Goal: Information Seeking & Learning: Learn about a topic

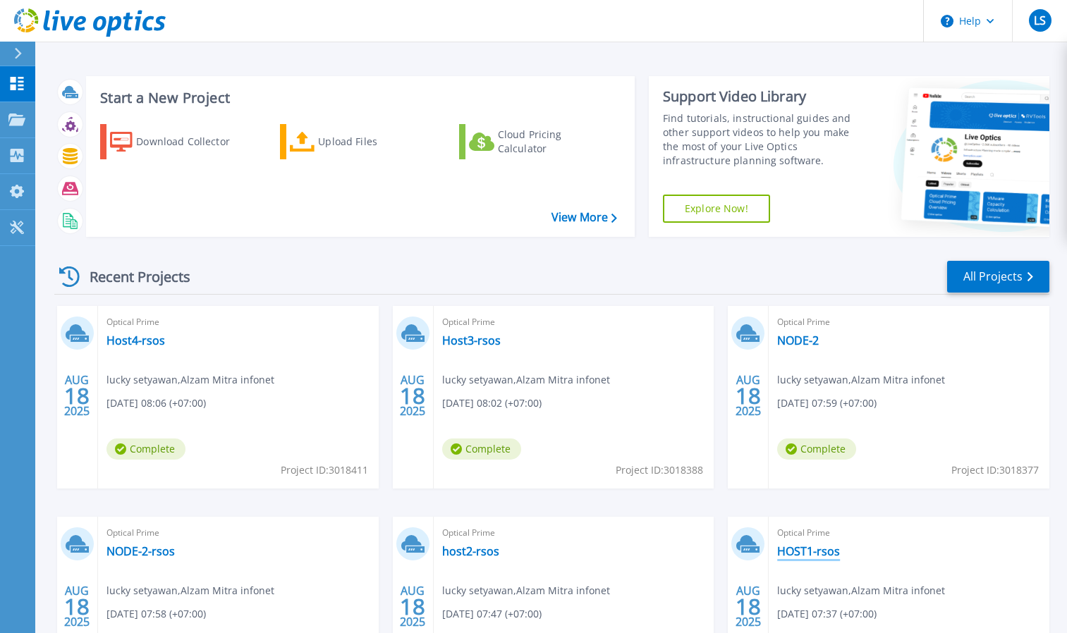
click at [783, 545] on link "HOST1-rsos" at bounding box center [808, 551] width 63 height 14
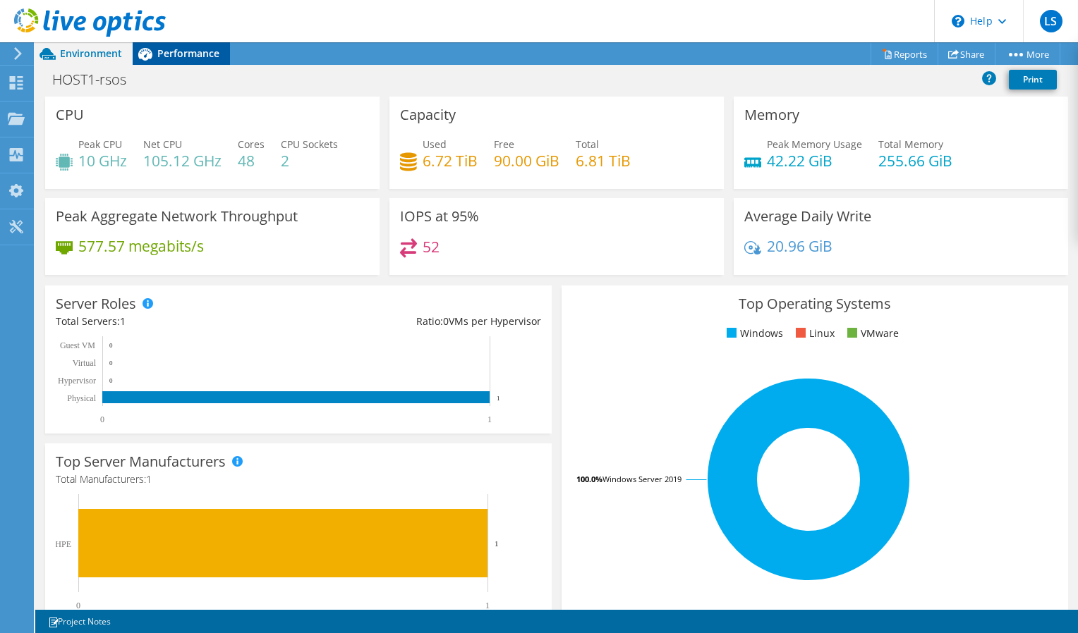
click at [176, 59] on span "Performance" at bounding box center [188, 53] width 62 height 13
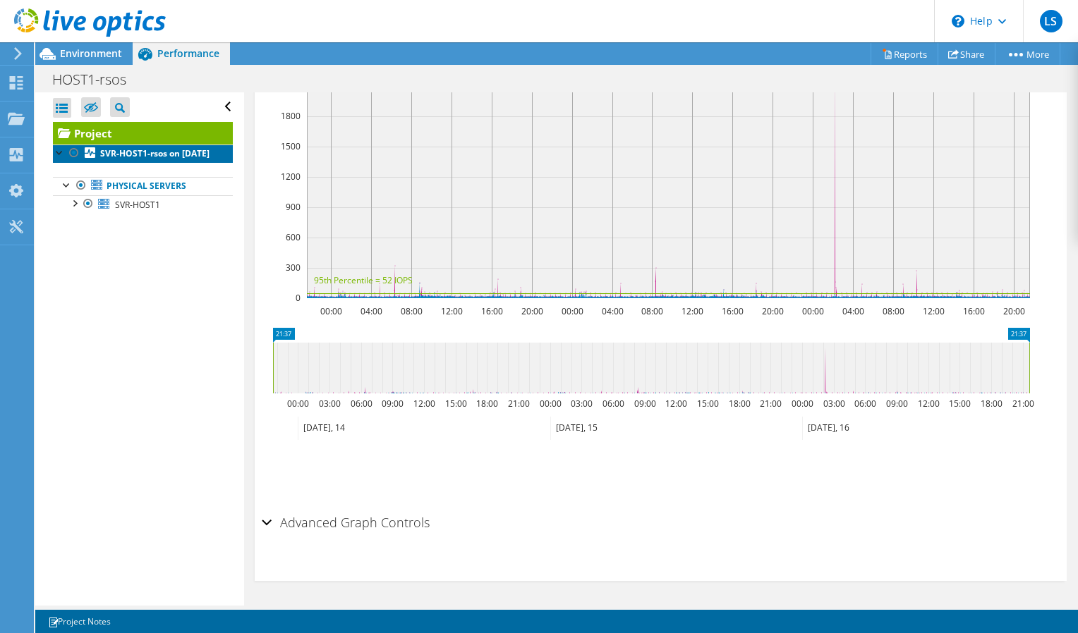
click at [152, 154] on b "SVR-HOST1-rsos on [DATE]" at bounding box center [154, 153] width 109 height 12
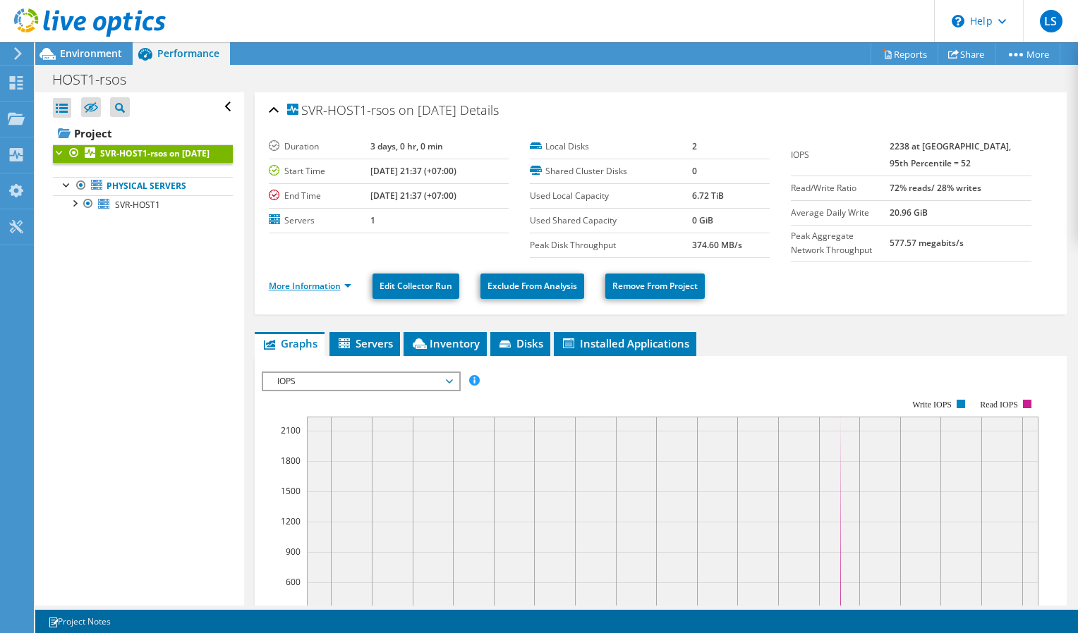
click at [348, 283] on link "More Information" at bounding box center [310, 286] width 83 height 12
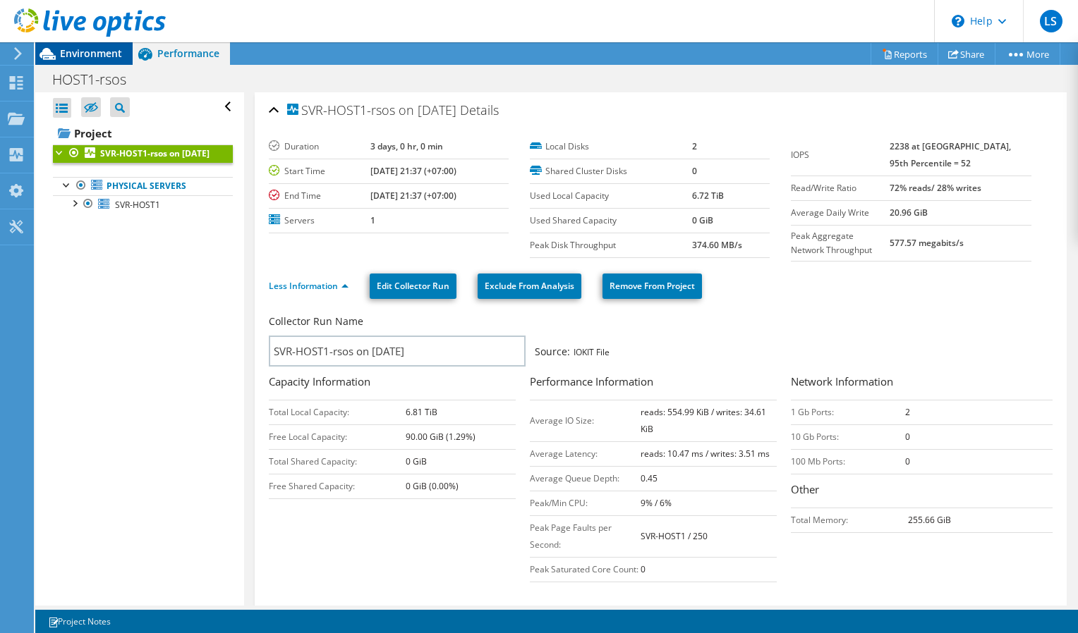
click at [90, 62] on div "Environment" at bounding box center [83, 53] width 97 height 23
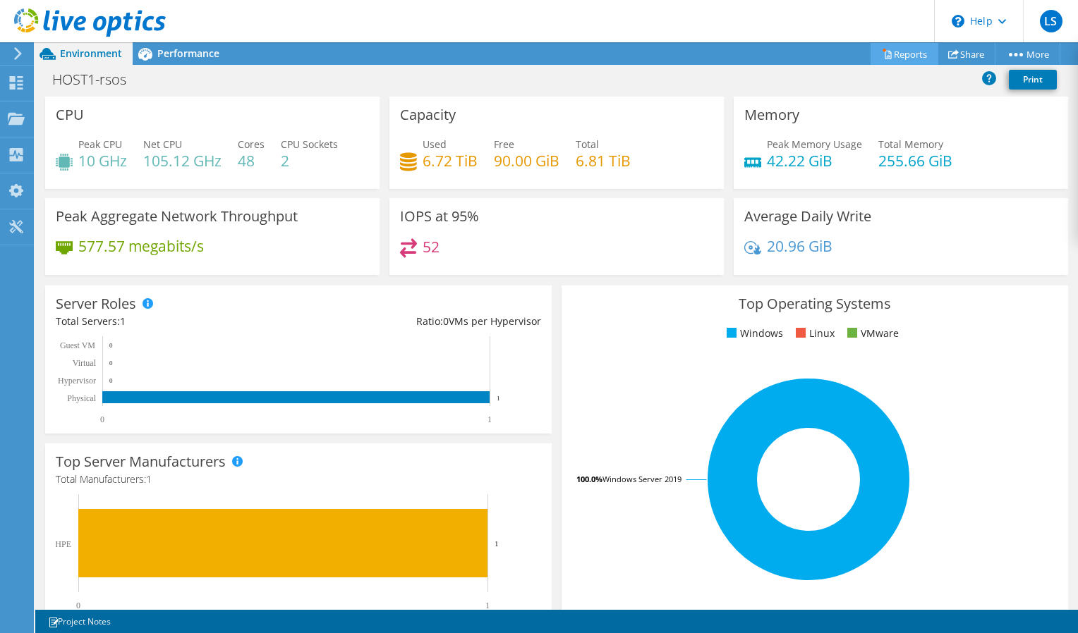
click at [910, 51] on link "Reports" at bounding box center [904, 54] width 68 height 22
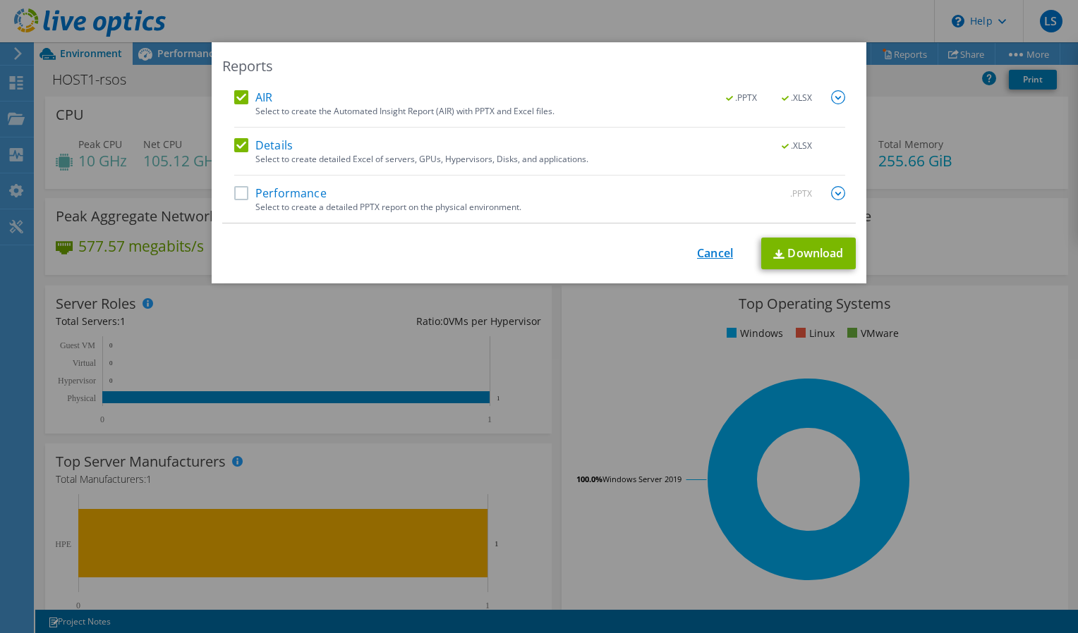
click at [705, 257] on link "Cancel" at bounding box center [715, 253] width 36 height 13
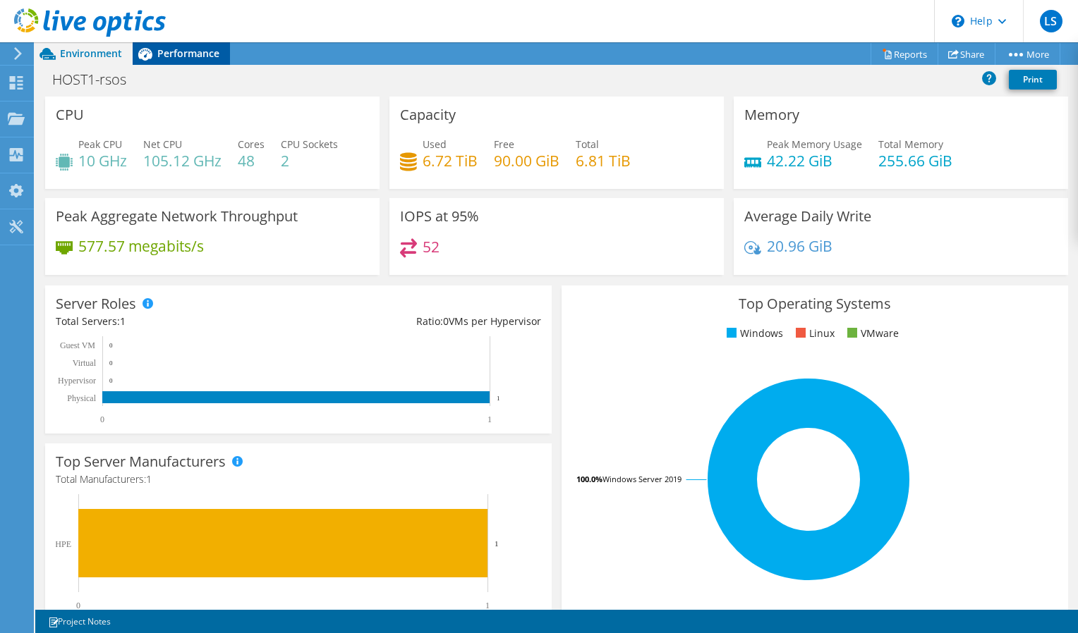
click at [165, 59] on span "Performance" at bounding box center [188, 53] width 62 height 13
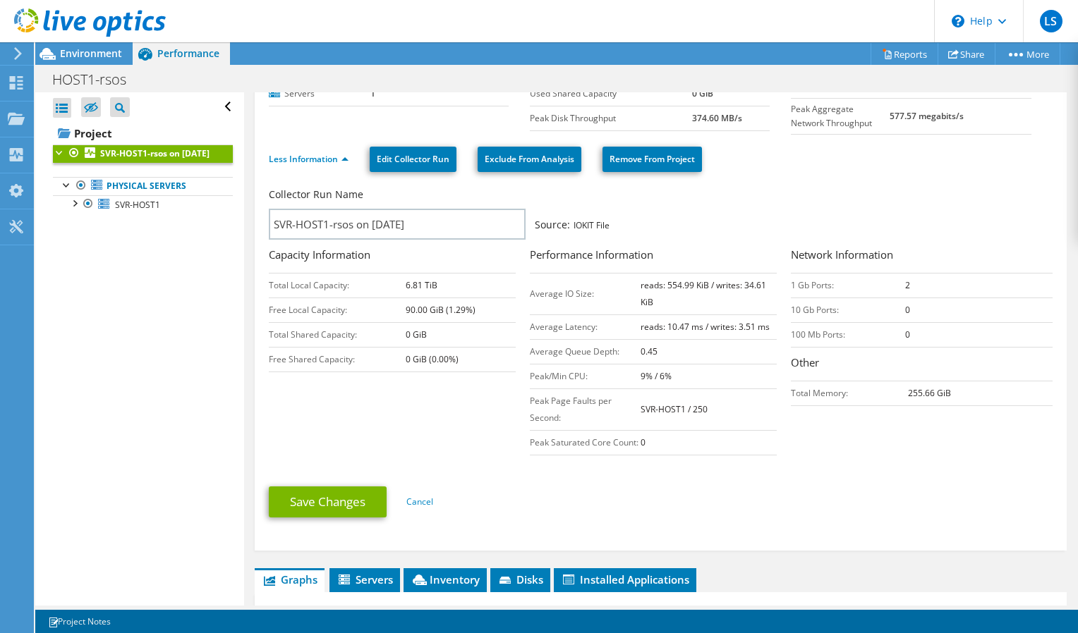
scroll to position [282, 0]
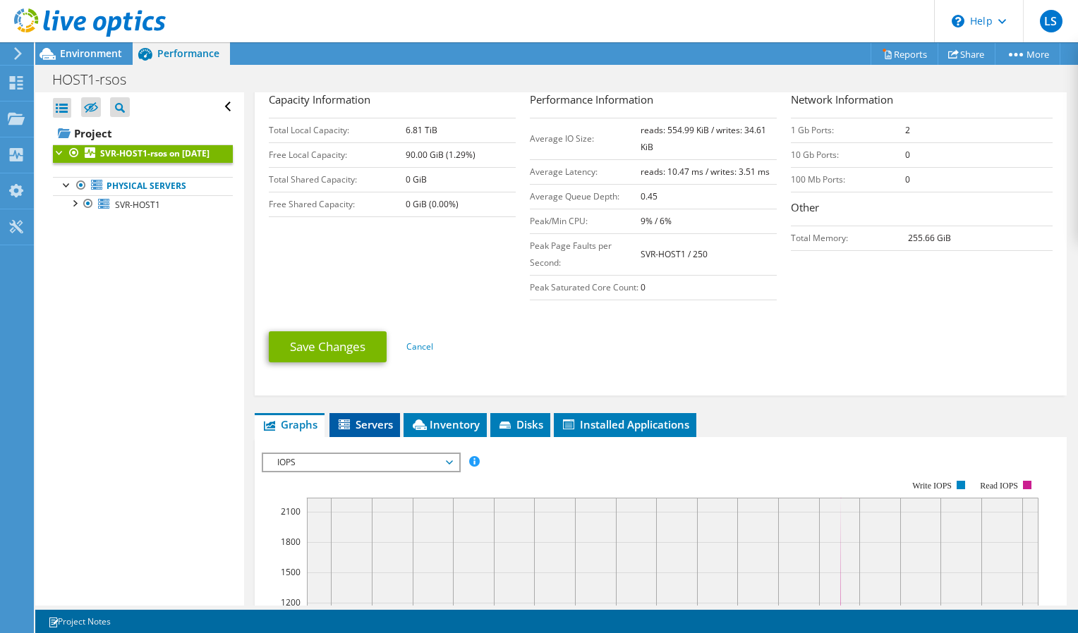
click at [362, 432] on span "Servers" at bounding box center [364, 424] width 56 height 14
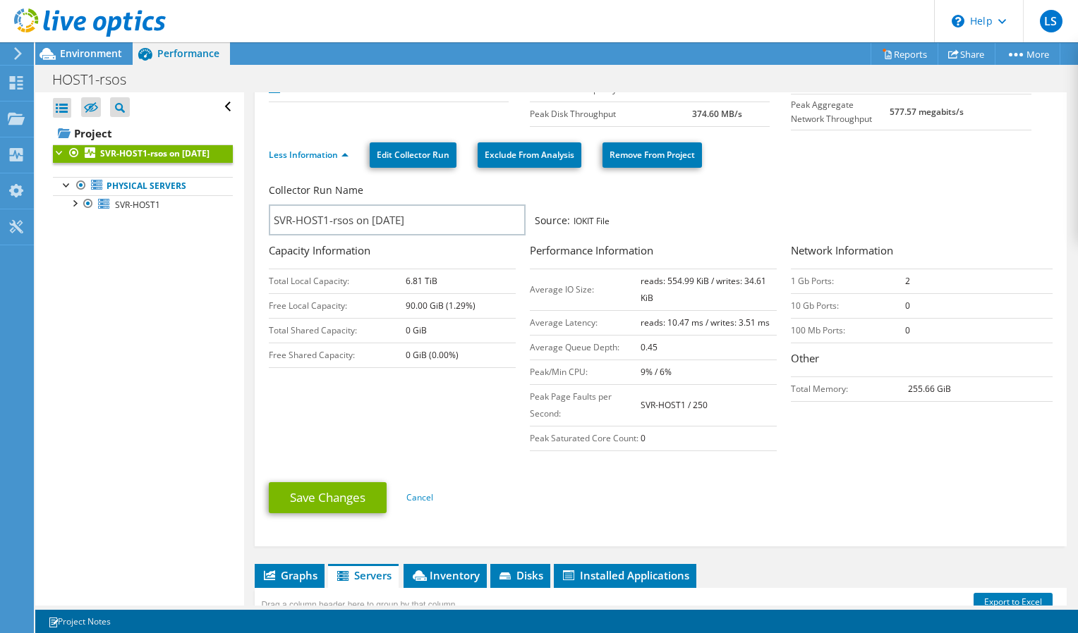
scroll to position [0, 0]
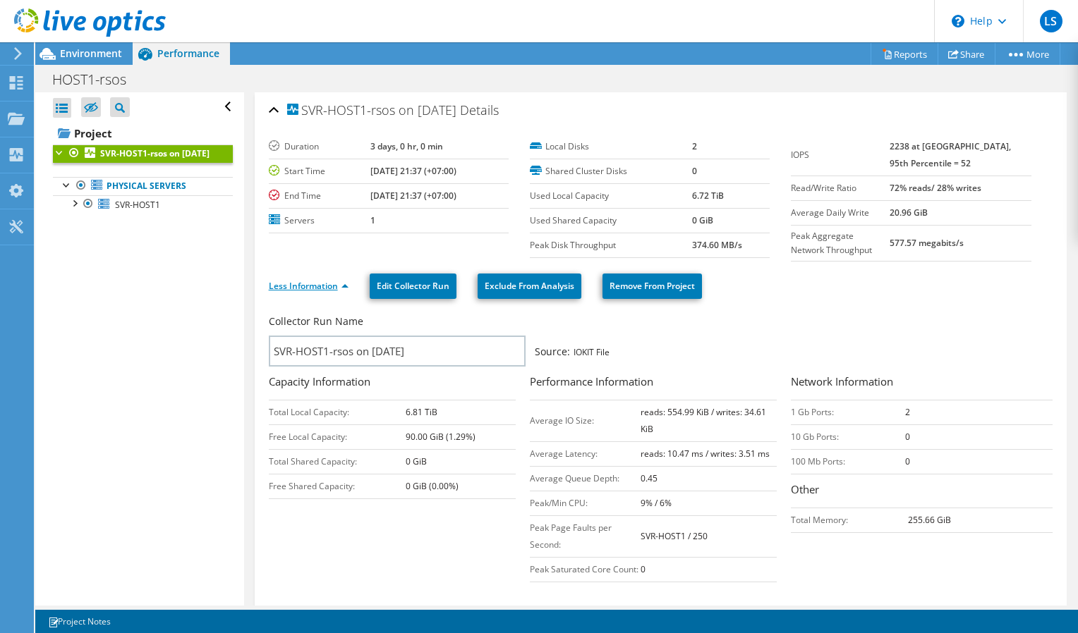
click at [342, 286] on link "Less Information" at bounding box center [309, 286] width 80 height 12
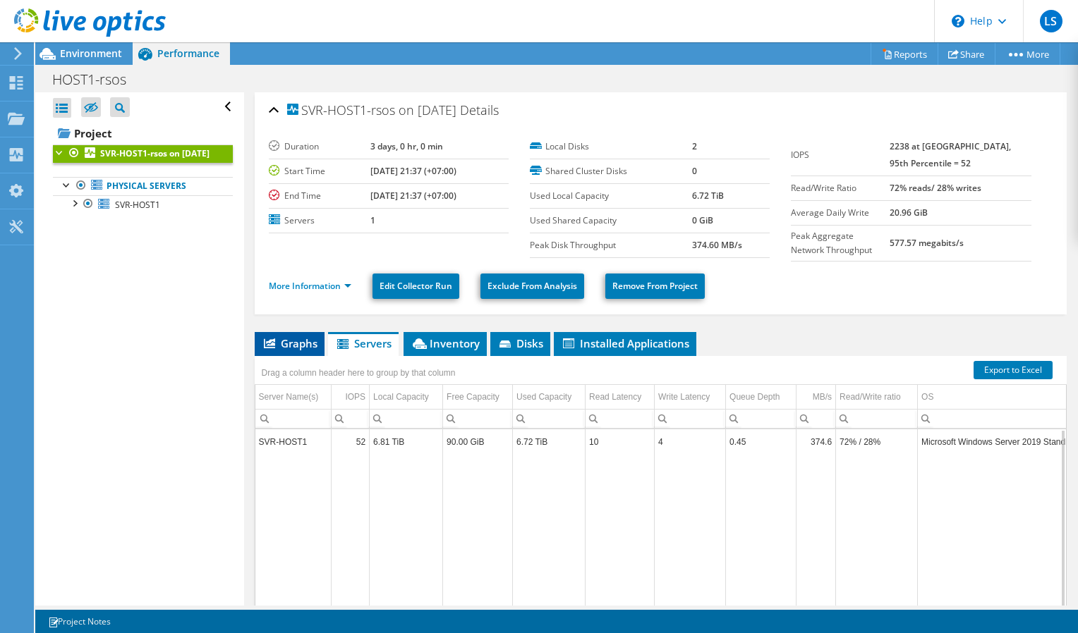
click at [308, 342] on span "Graphs" at bounding box center [290, 343] width 56 height 14
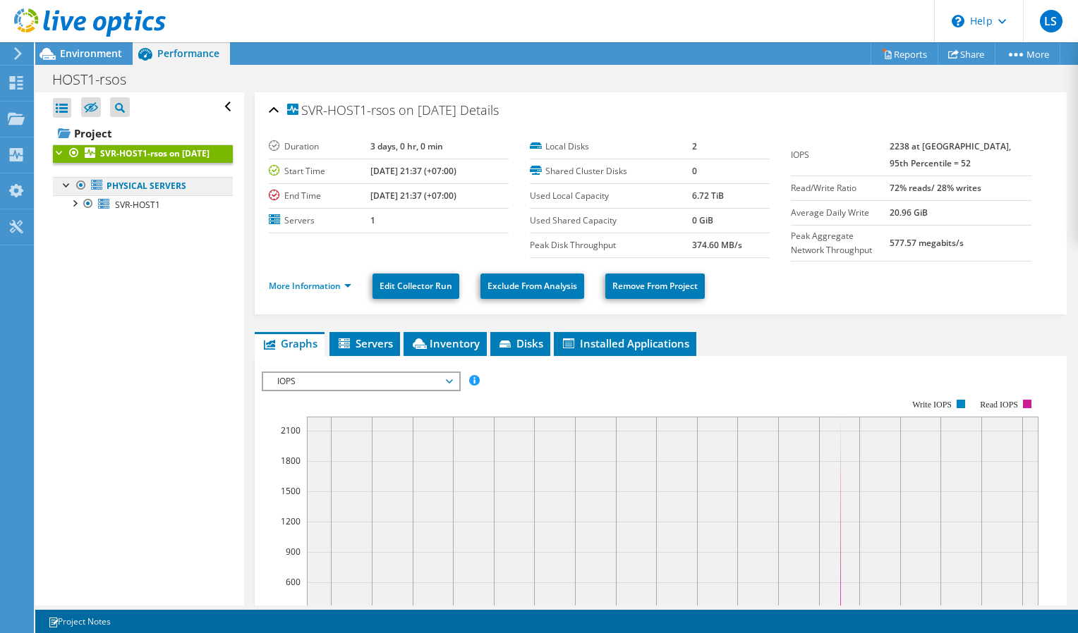
click at [124, 195] on link "Physical Servers" at bounding box center [143, 186] width 180 height 18
click at [68, 191] on div at bounding box center [67, 184] width 14 height 14
click at [75, 215] on ul "Physical Servers SVR-HOST1 0 C: D: 2" at bounding box center [143, 189] width 180 height 52
click at [71, 191] on div at bounding box center [67, 184] width 14 height 14
click at [120, 211] on span "SVR-HOST1" at bounding box center [137, 205] width 45 height 12
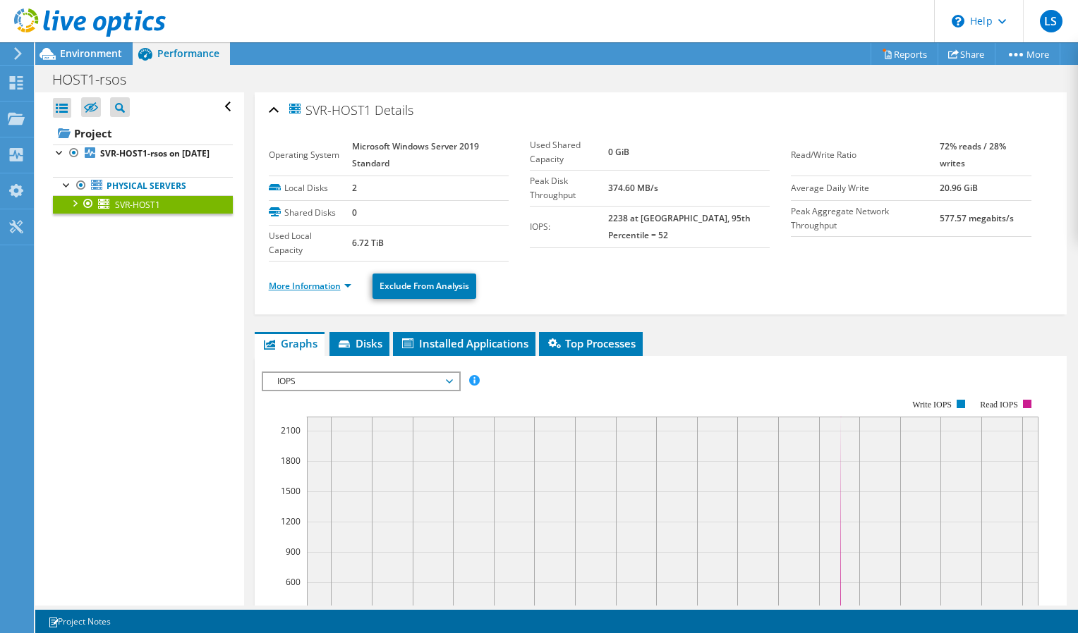
click at [347, 291] on link "More Information" at bounding box center [310, 286] width 83 height 12
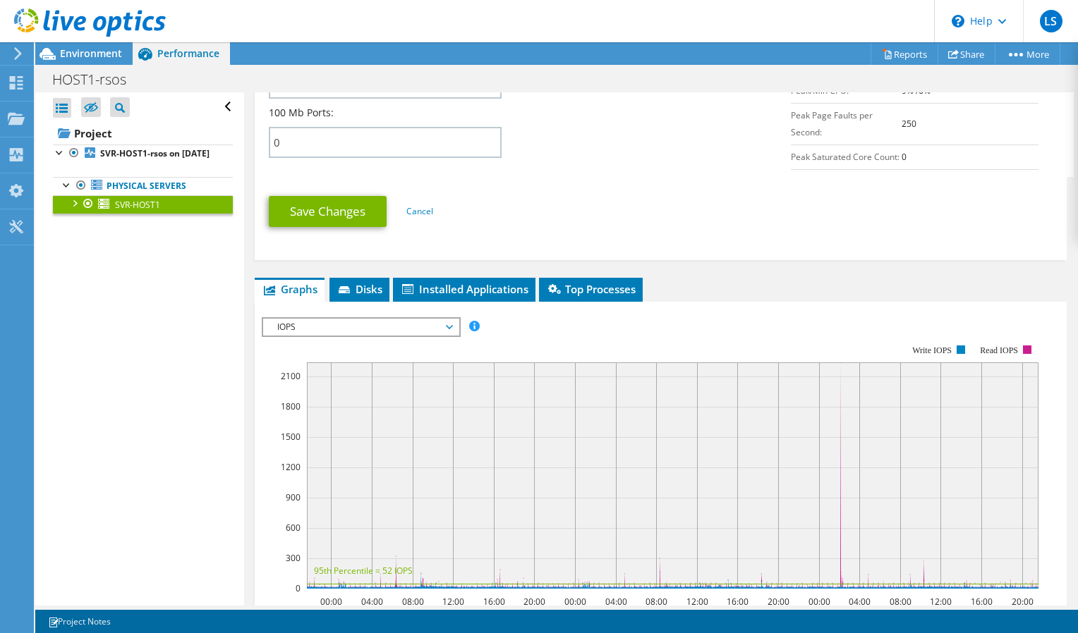
scroll to position [776, 0]
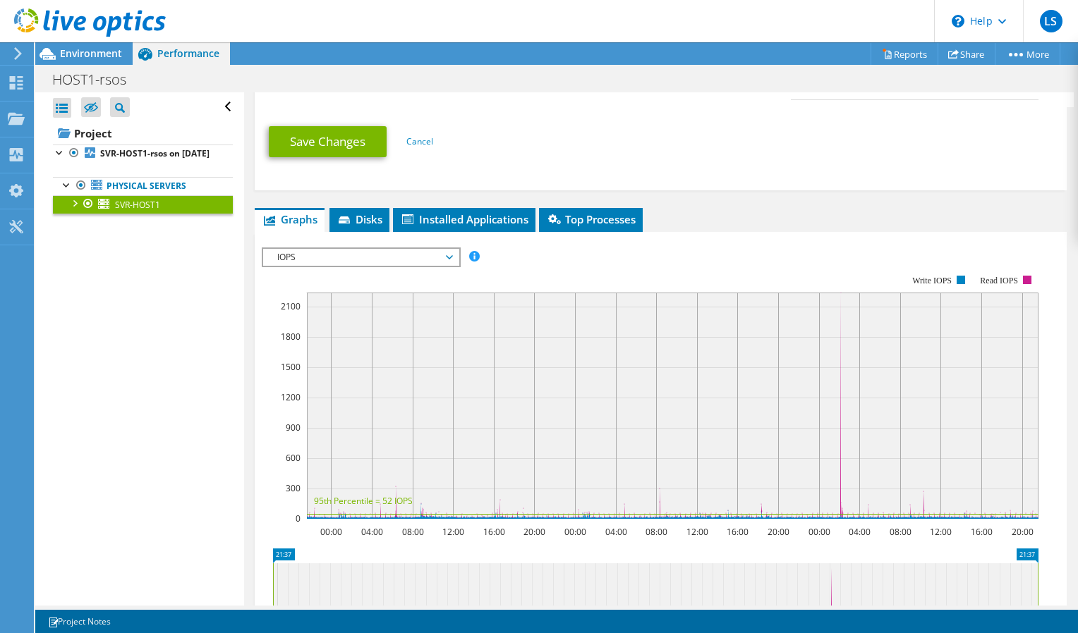
click at [444, 266] on span "IOPS" at bounding box center [360, 257] width 181 height 17
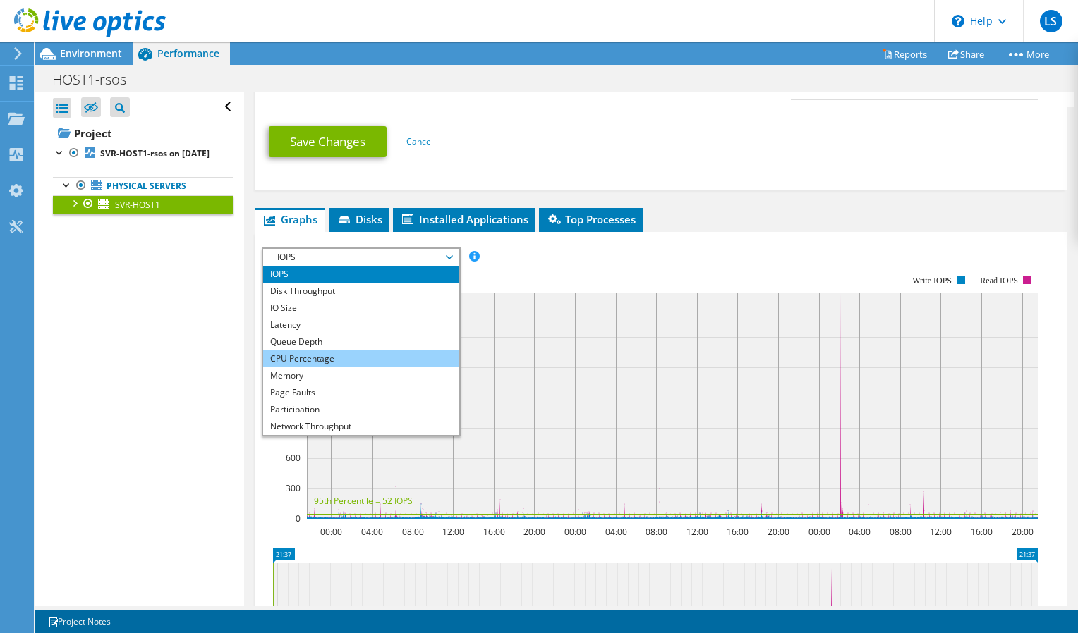
click at [329, 367] on li "CPU Percentage" at bounding box center [360, 358] width 195 height 17
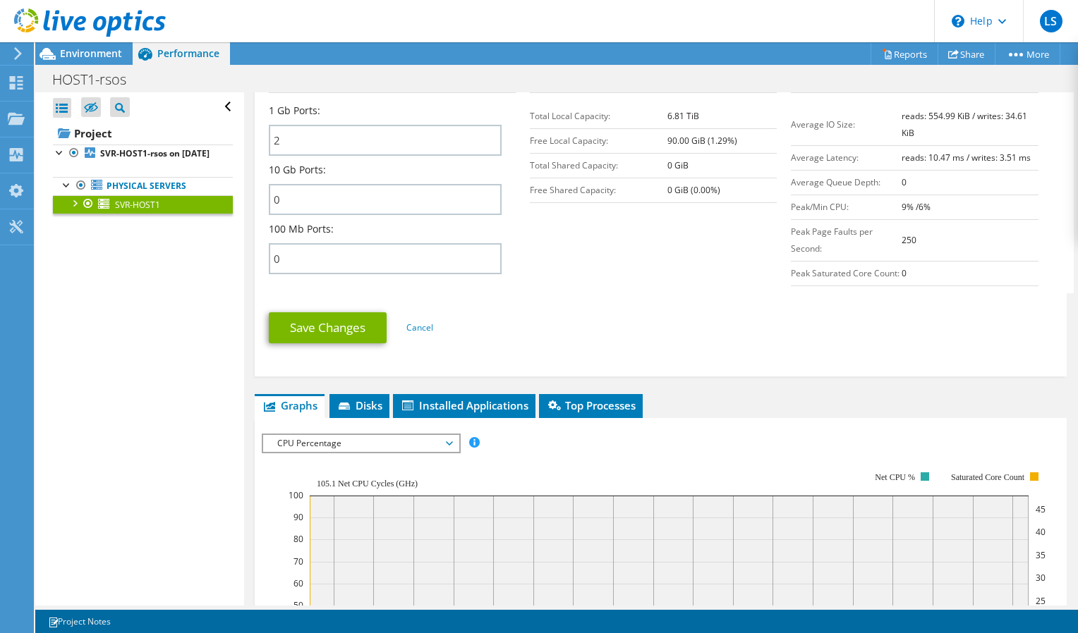
scroll to position [564, 0]
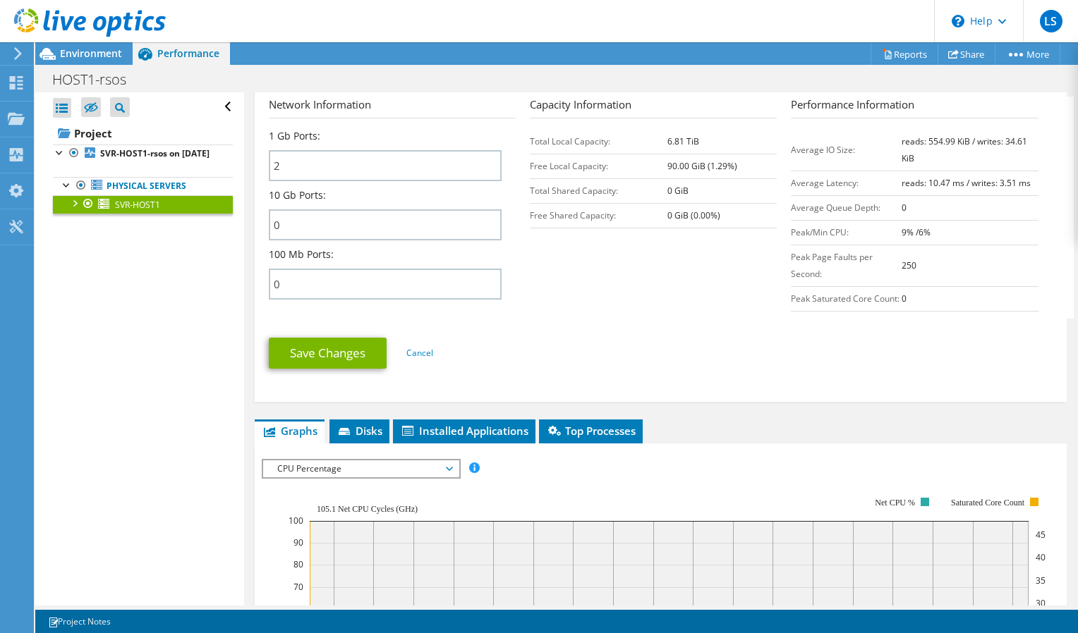
click at [327, 477] on span "CPU Percentage" at bounding box center [360, 468] width 181 height 17
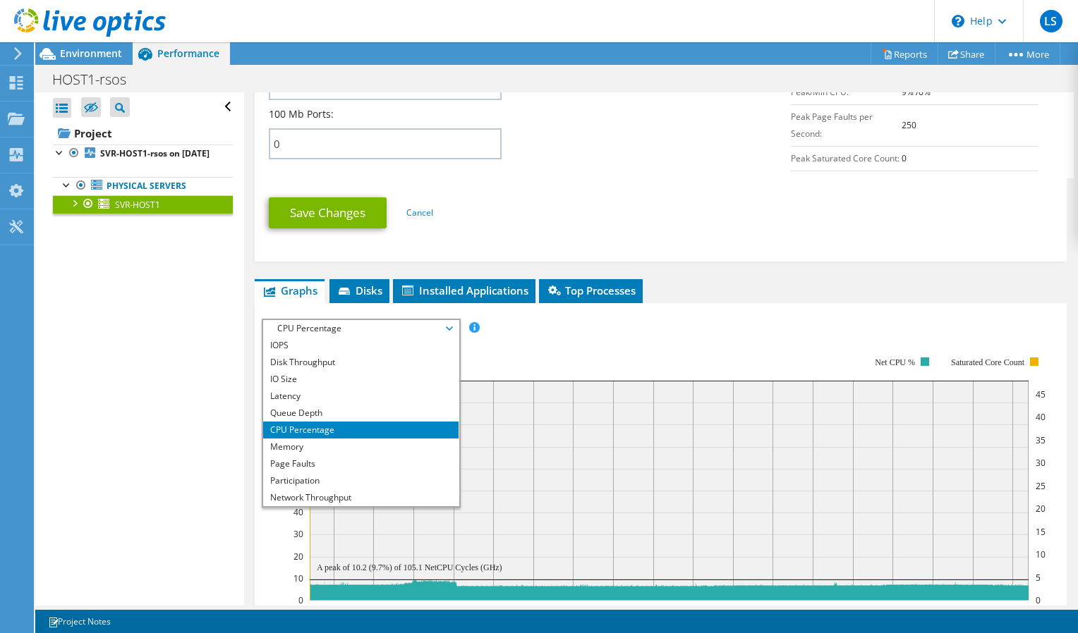
scroll to position [705, 0]
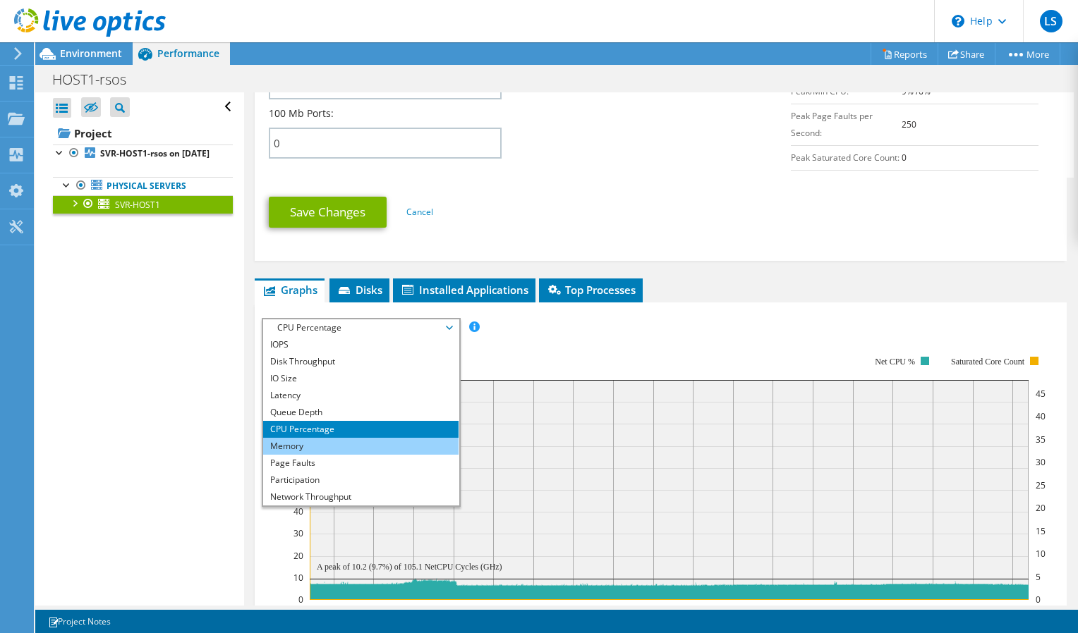
click at [314, 455] on li "Memory" at bounding box center [360, 446] width 195 height 17
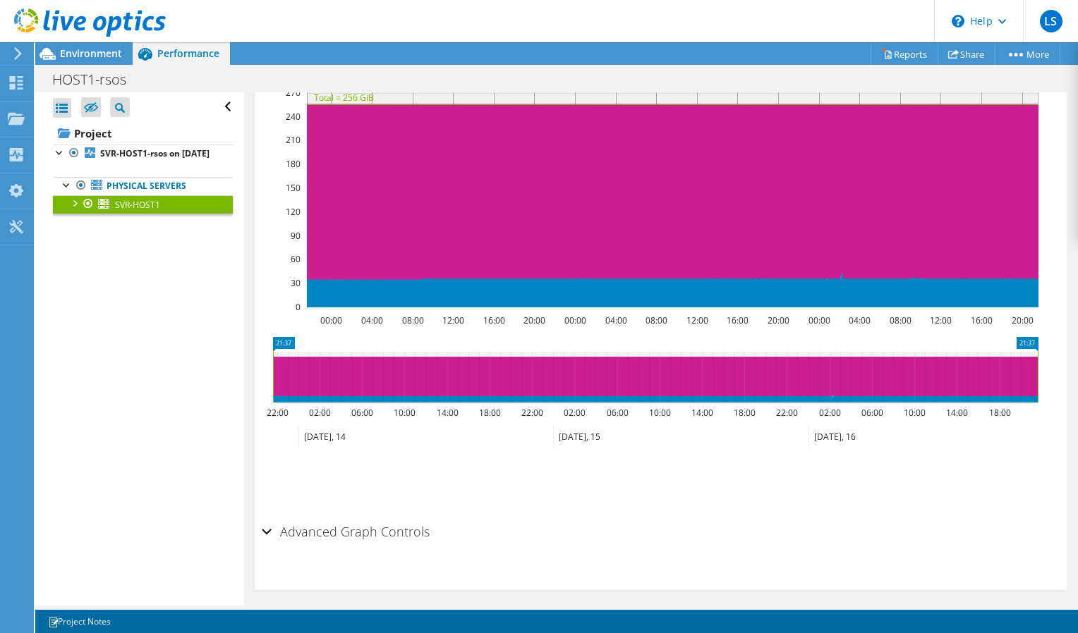
scroll to position [1013, 0]
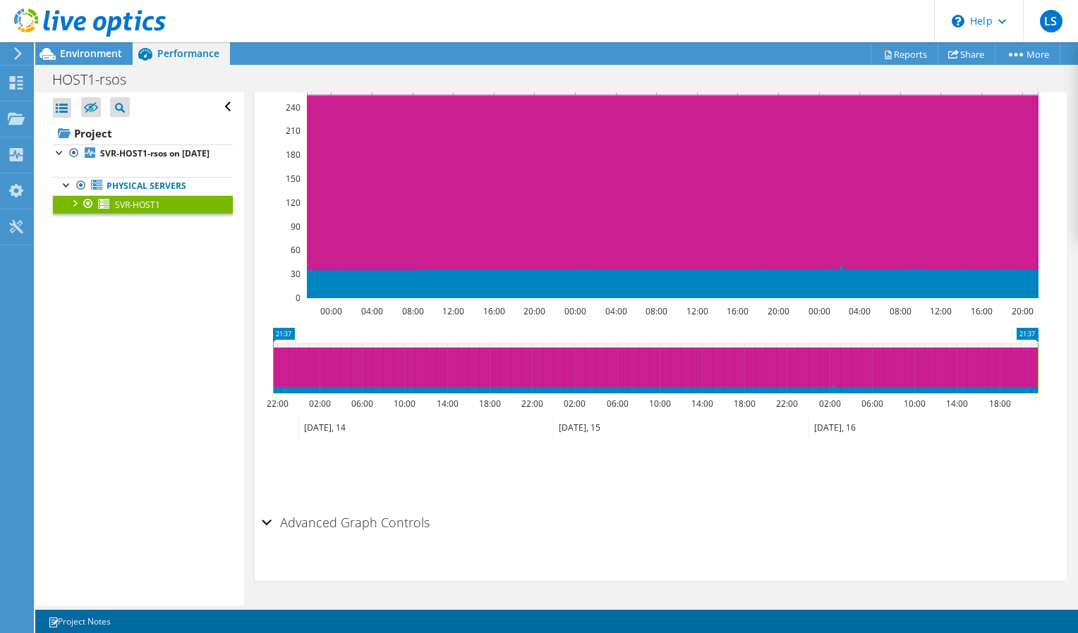
click at [269, 525] on div "Advanced Graph Controls" at bounding box center [661, 523] width 798 height 30
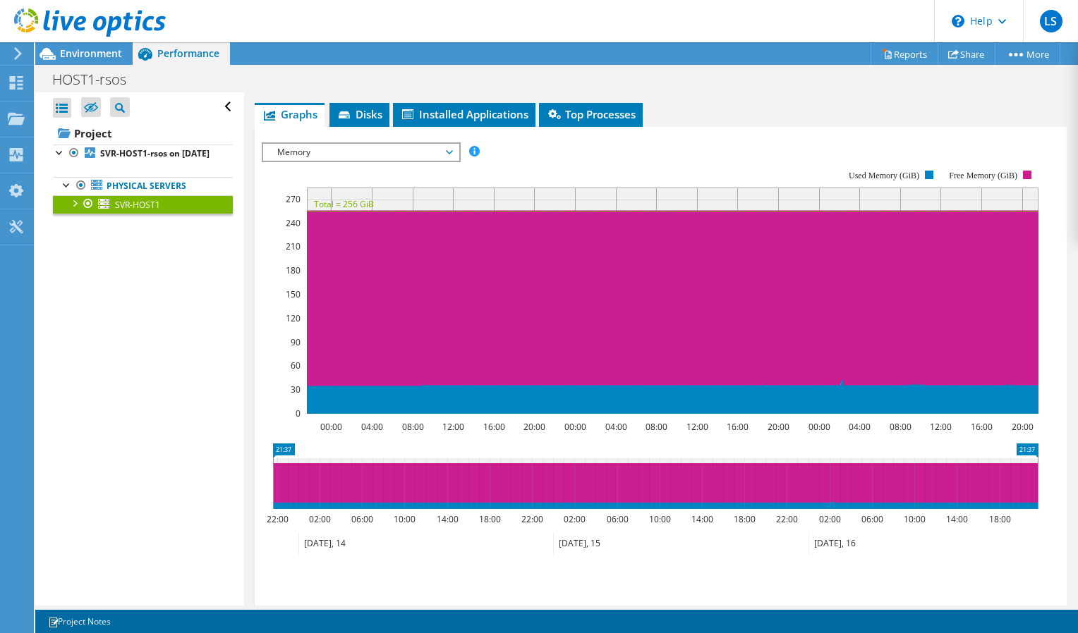
scroll to position [848, 0]
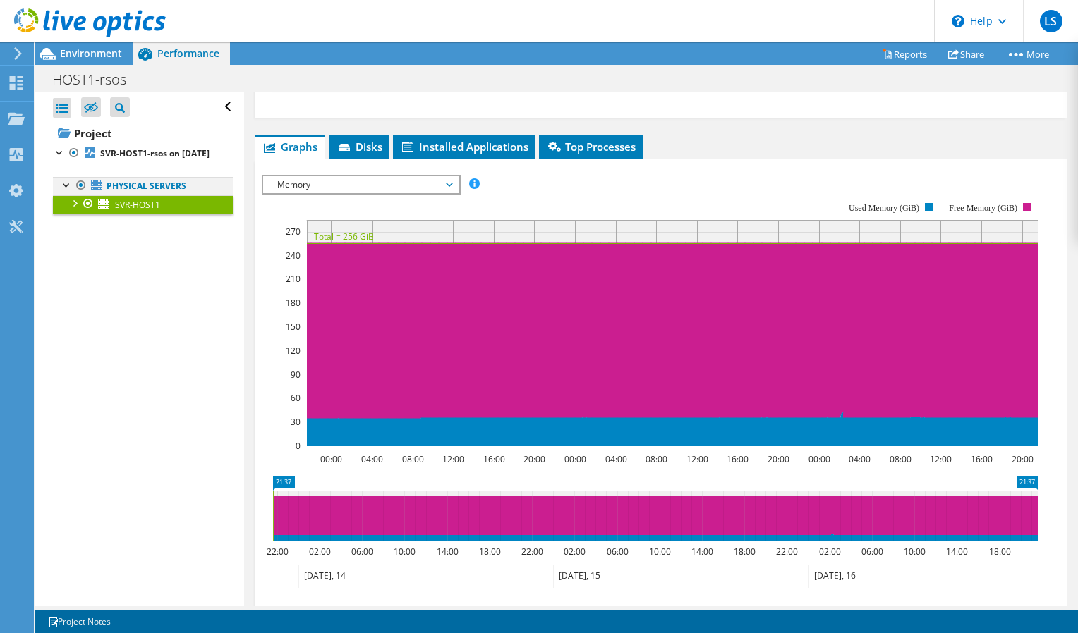
click at [65, 191] on div at bounding box center [67, 184] width 14 height 14
click at [71, 209] on div at bounding box center [74, 202] width 14 height 14
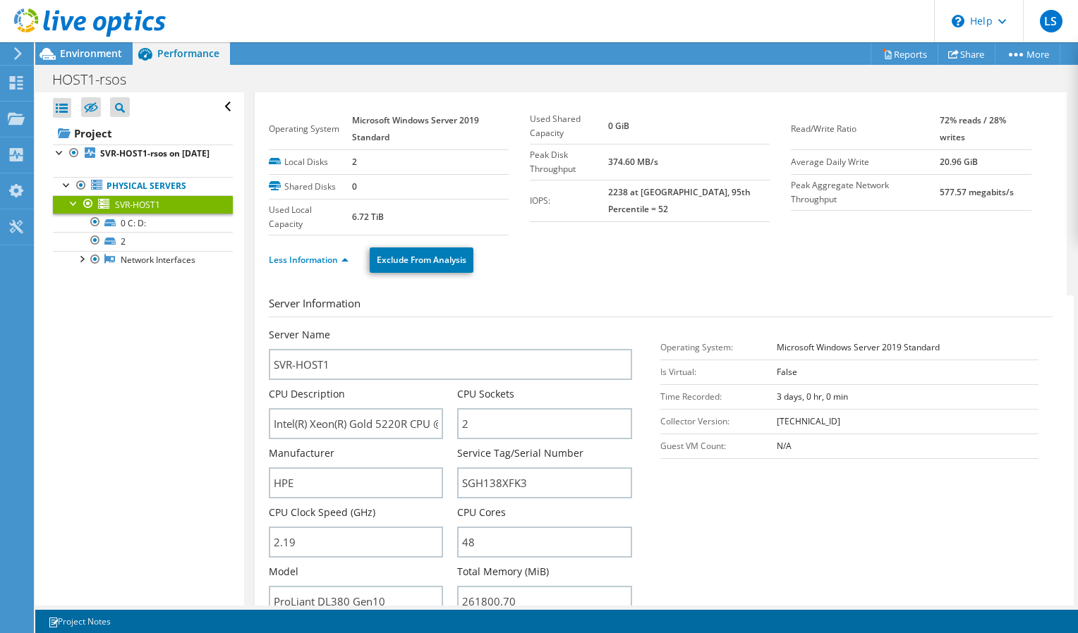
scroll to position [0, 0]
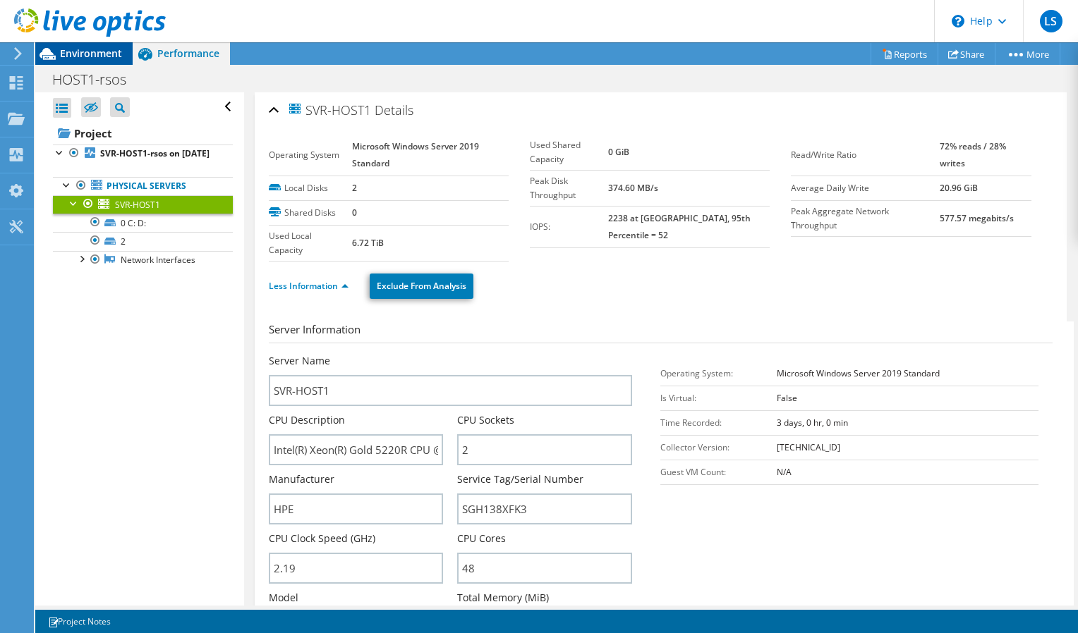
click at [94, 49] on span "Environment" at bounding box center [91, 53] width 62 height 13
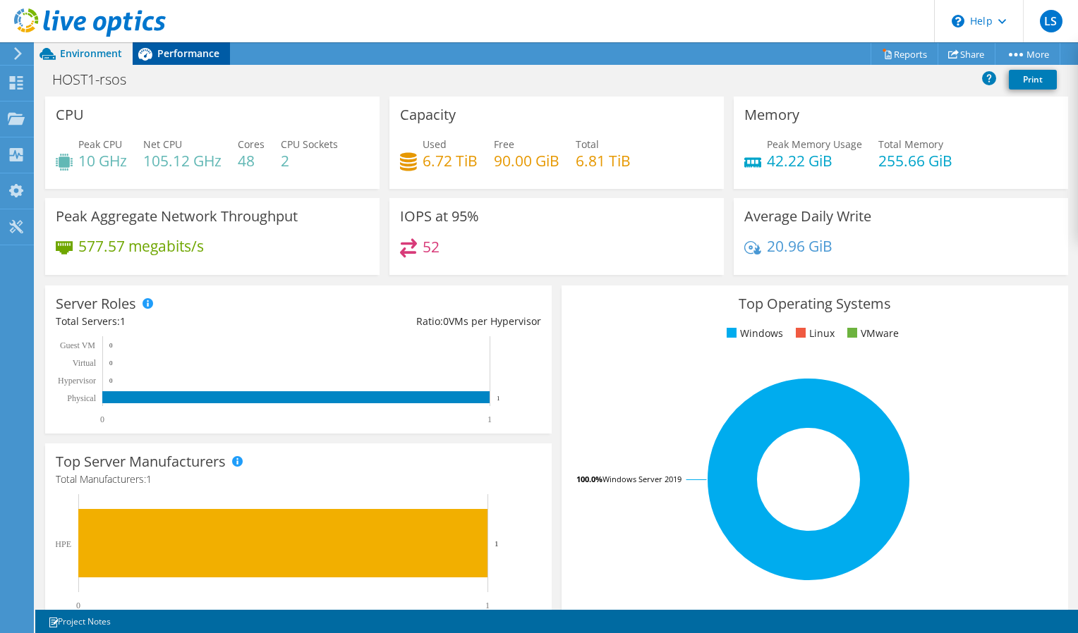
click at [194, 59] on div "Performance" at bounding box center [181, 53] width 97 height 23
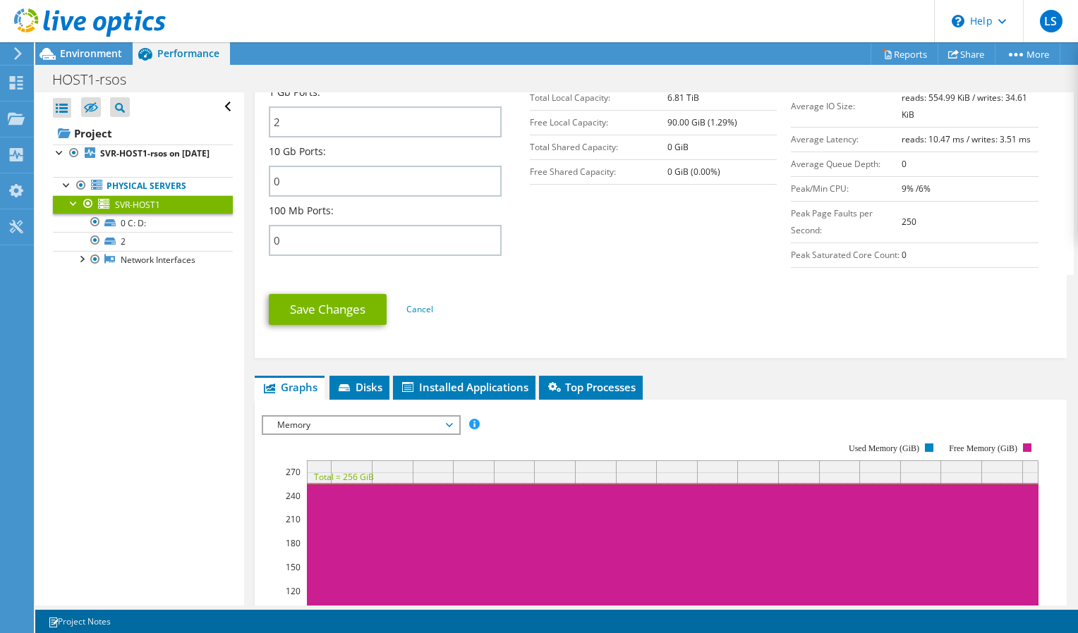
scroll to position [635, 0]
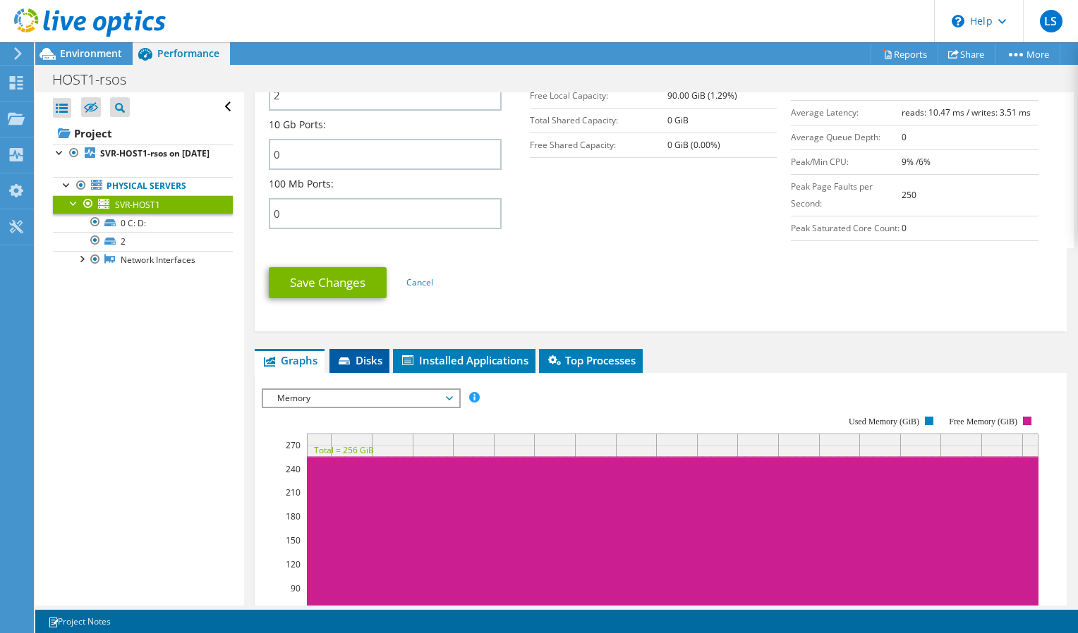
click at [367, 367] on span "Disks" at bounding box center [359, 360] width 46 height 14
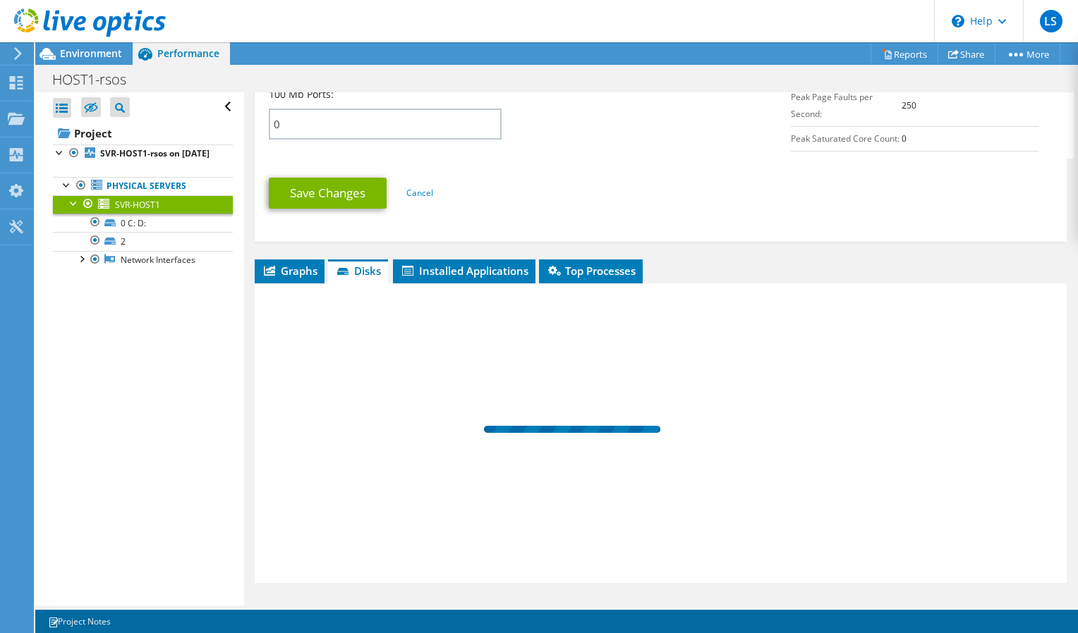
scroll to position [772, 0]
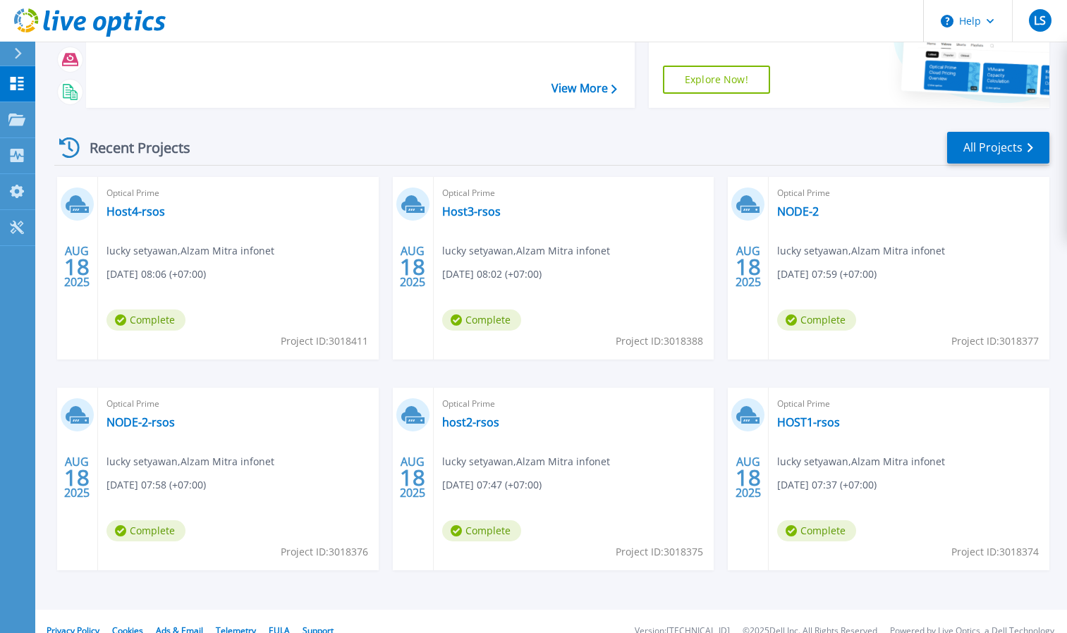
scroll to position [148, 0]
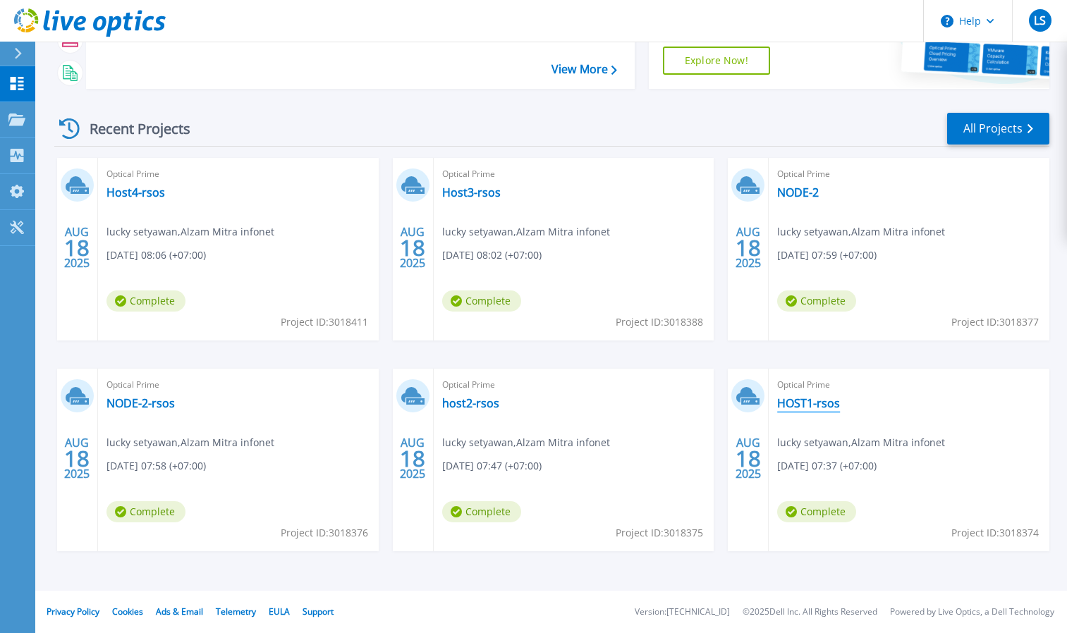
click at [799, 403] on link "HOST1-rsos" at bounding box center [808, 403] width 63 height 14
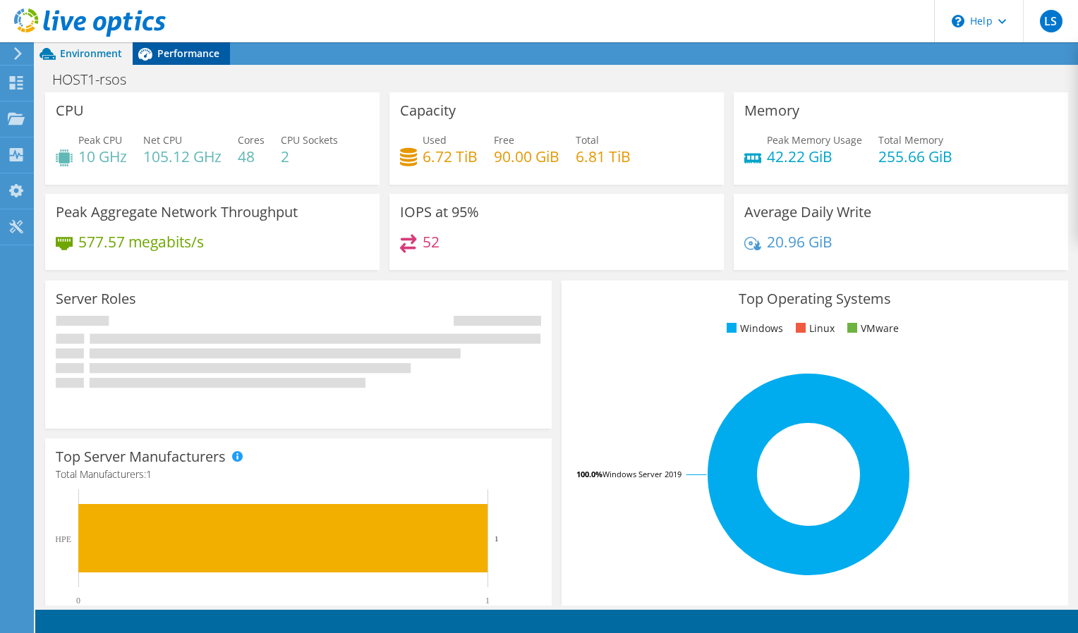
click at [190, 56] on span "Performance" at bounding box center [188, 53] width 62 height 13
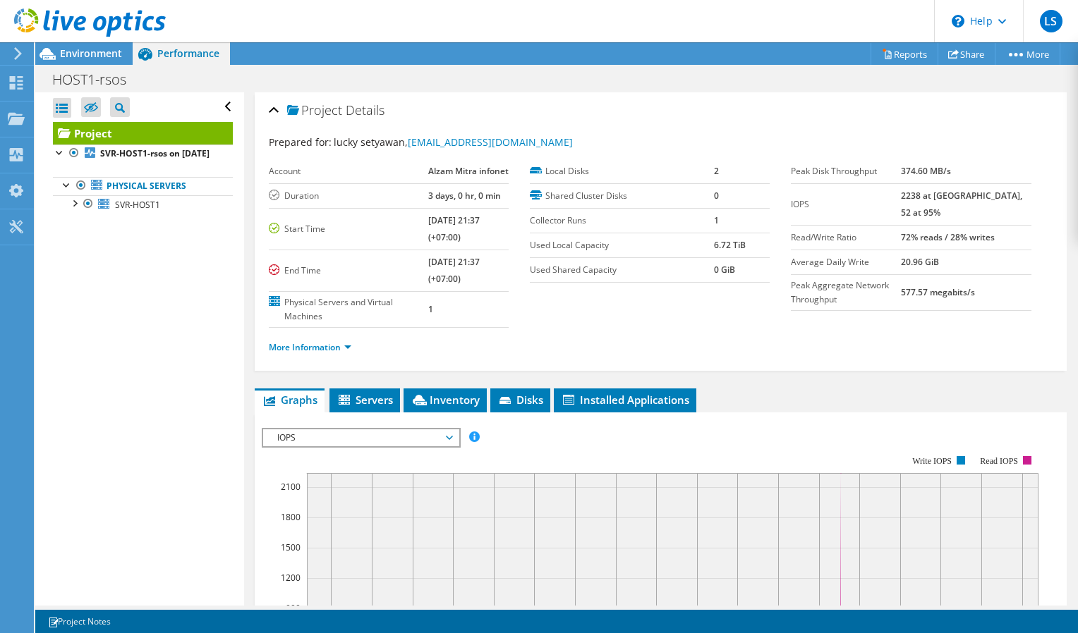
click at [360, 435] on span "IOPS" at bounding box center [360, 437] width 181 height 17
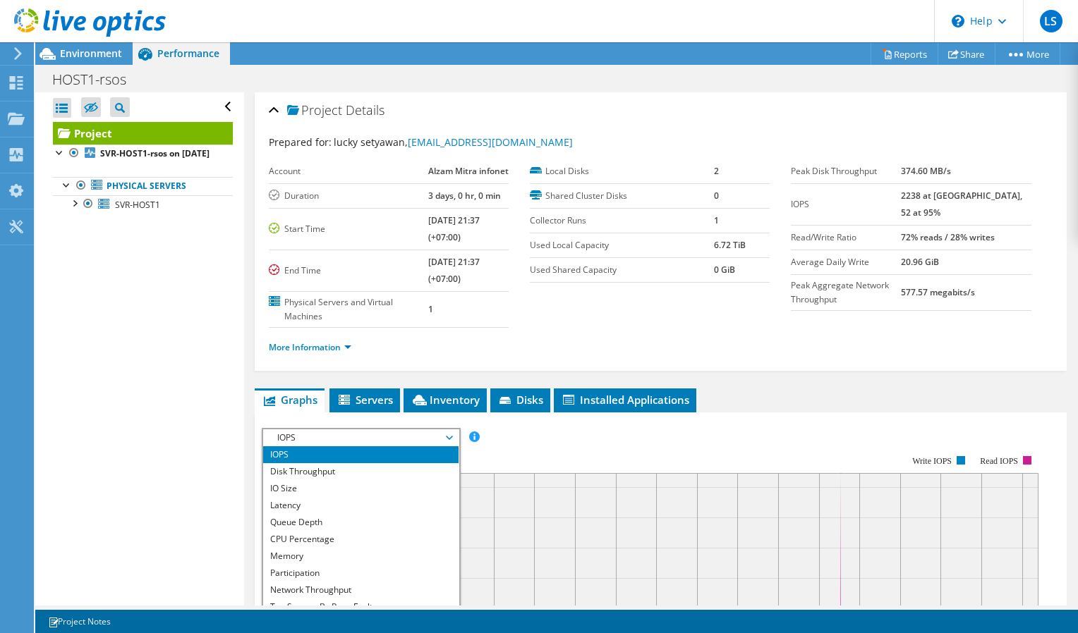
click at [318, 341] on li "More Information" at bounding box center [314, 348] width 91 height 16
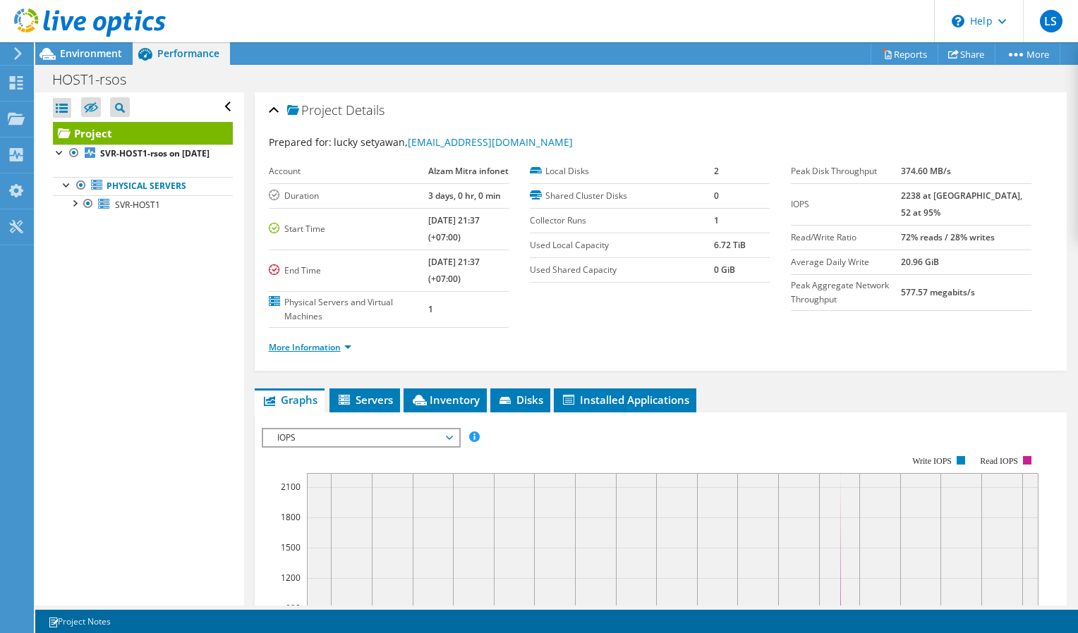
click at [318, 343] on link "More Information" at bounding box center [310, 347] width 83 height 12
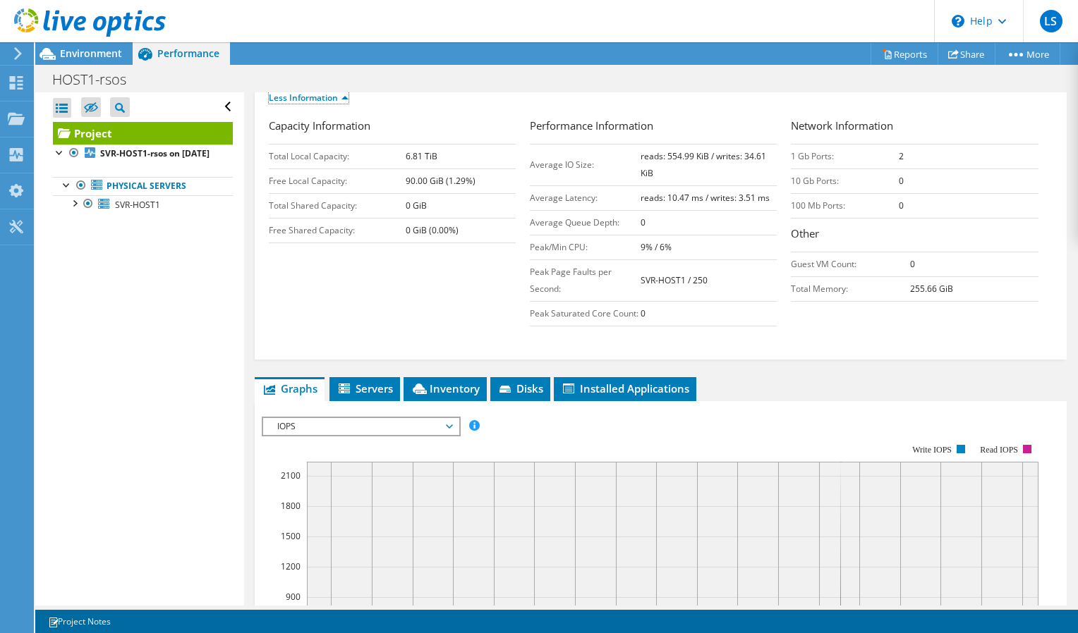
scroll to position [282, 0]
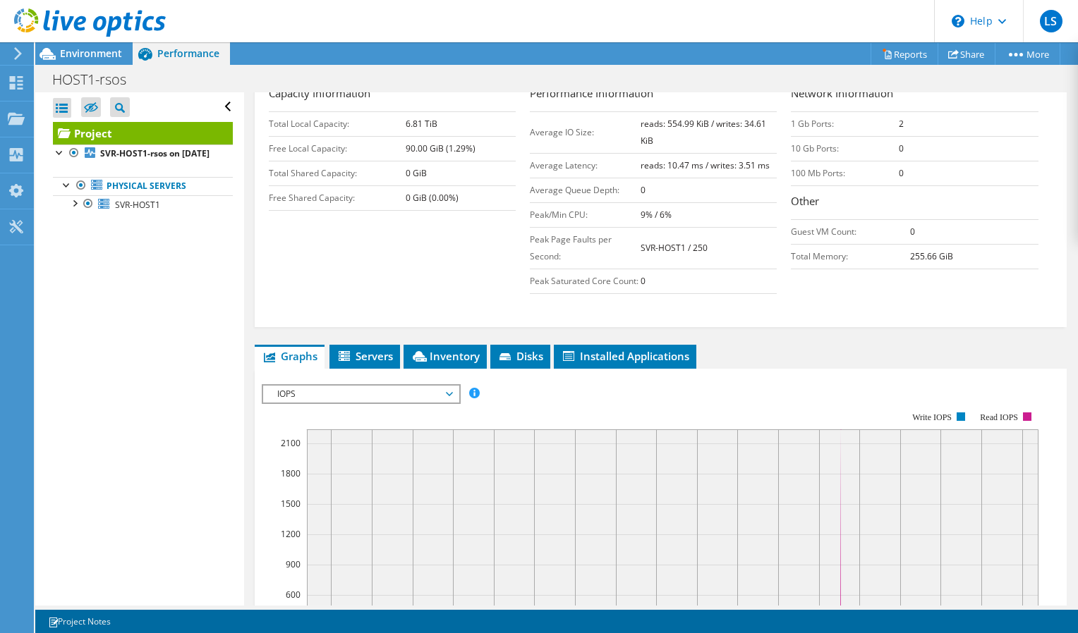
click at [362, 403] on span "IOPS" at bounding box center [360, 394] width 181 height 17
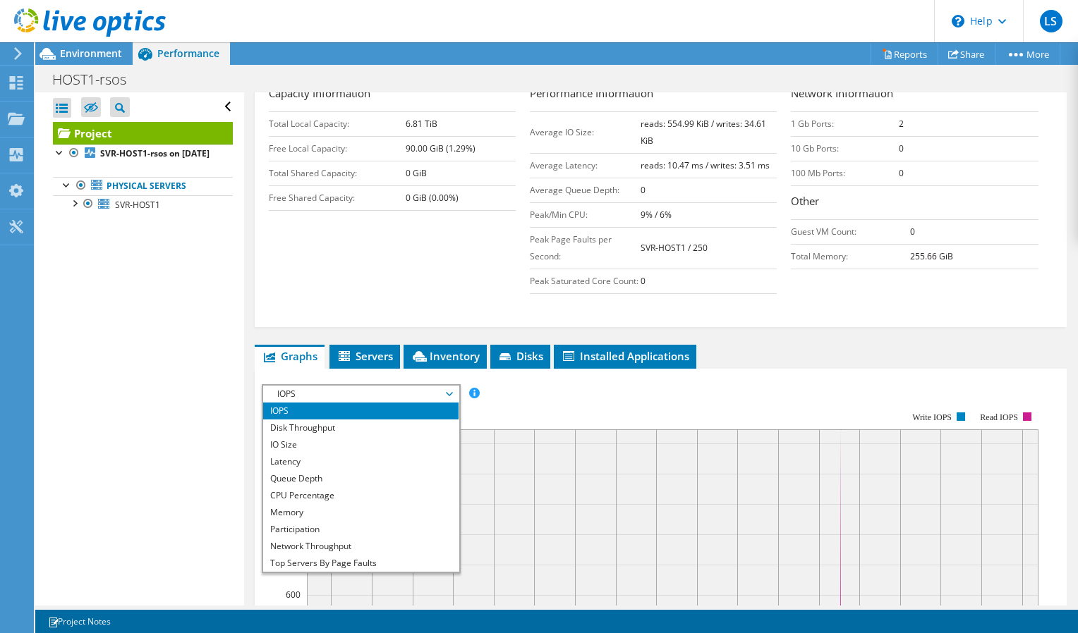
click at [362, 403] on span "IOPS" at bounding box center [360, 394] width 181 height 17
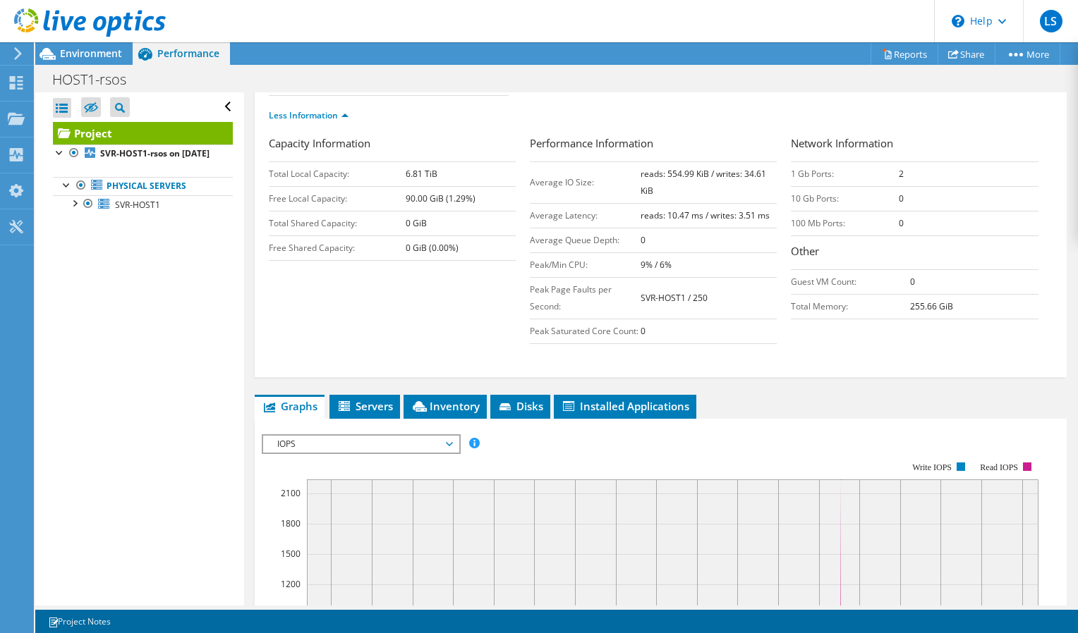
scroll to position [233, 0]
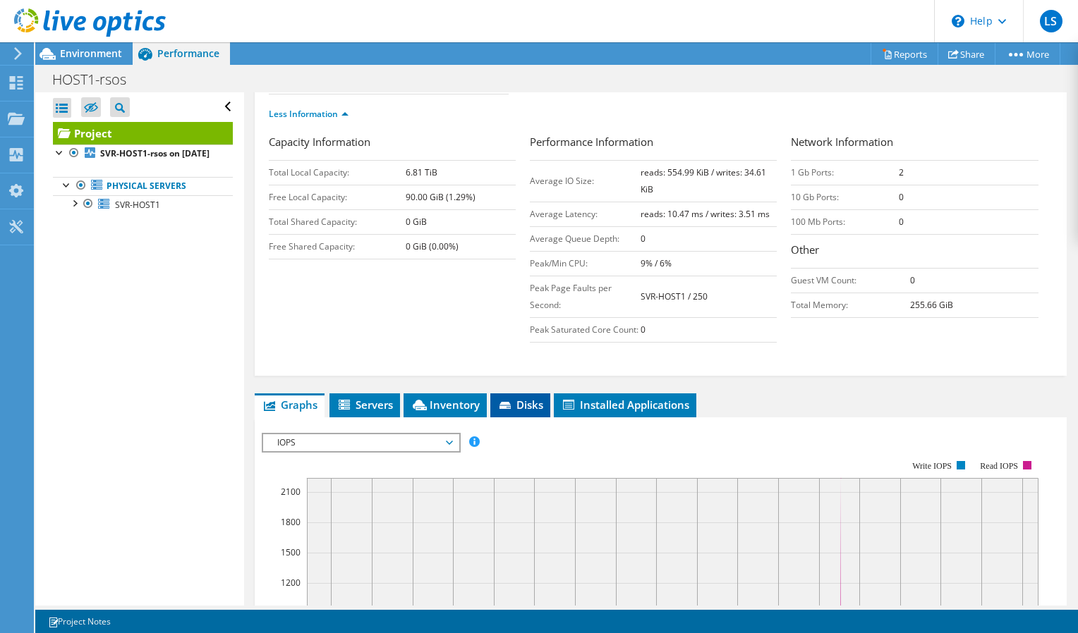
click at [529, 414] on li "Disks" at bounding box center [520, 406] width 60 height 24
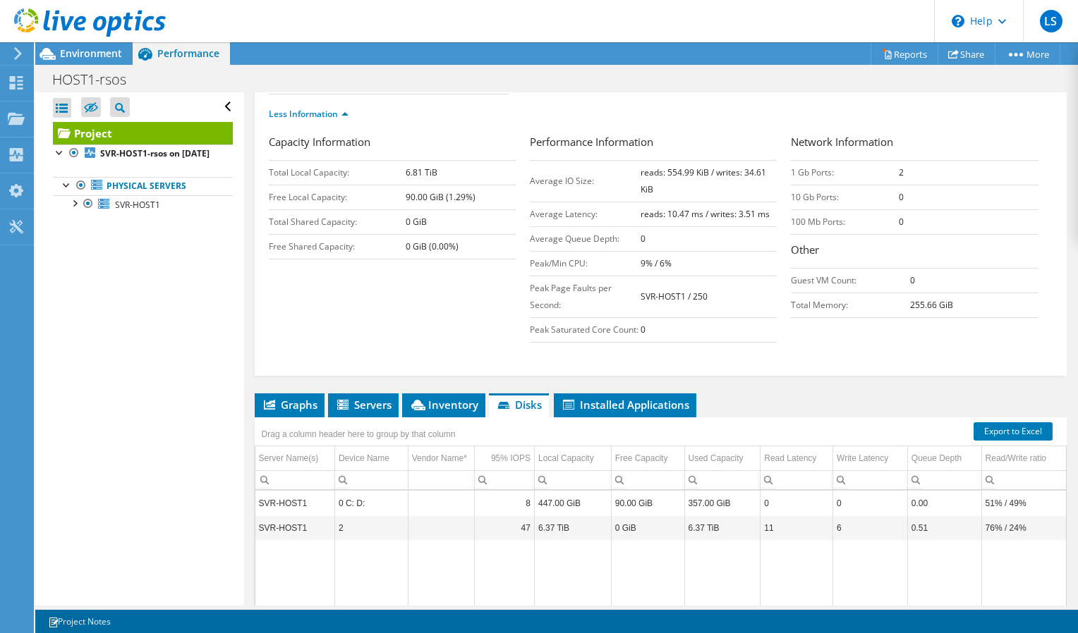
scroll to position [415, 0]
